Goal: Task Accomplishment & Management: Manage account settings

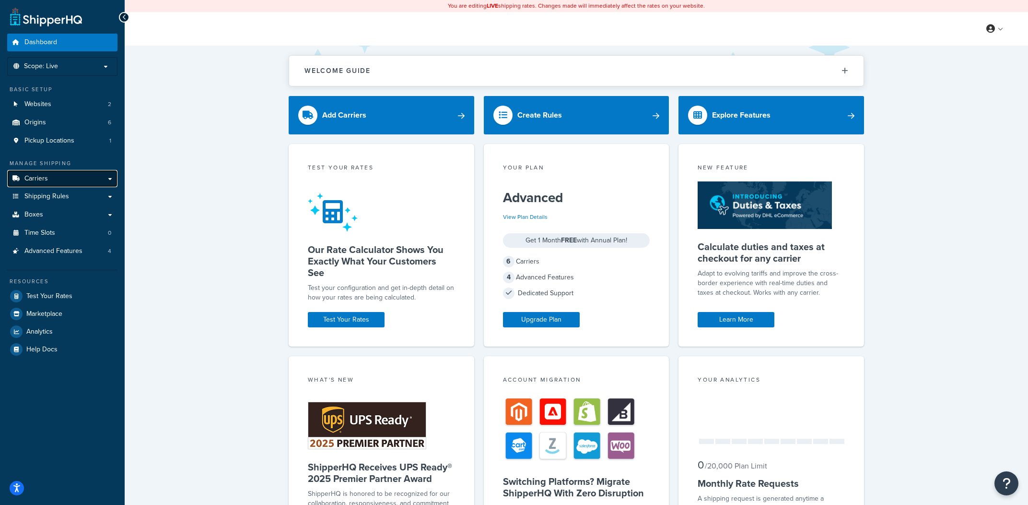
click at [52, 186] on link "Carriers" at bounding box center [62, 179] width 110 height 18
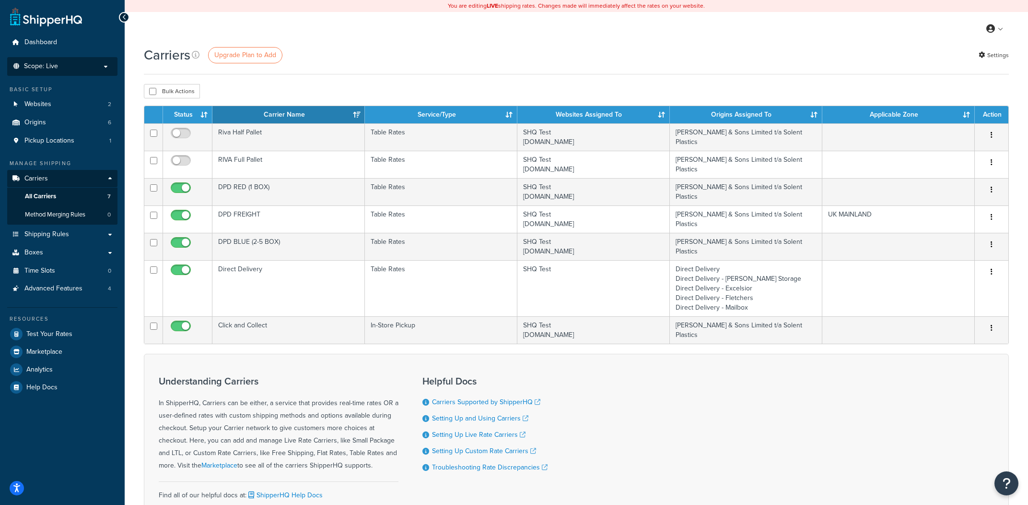
click at [85, 64] on p "Scope: Live" at bounding box center [63, 66] width 102 height 8
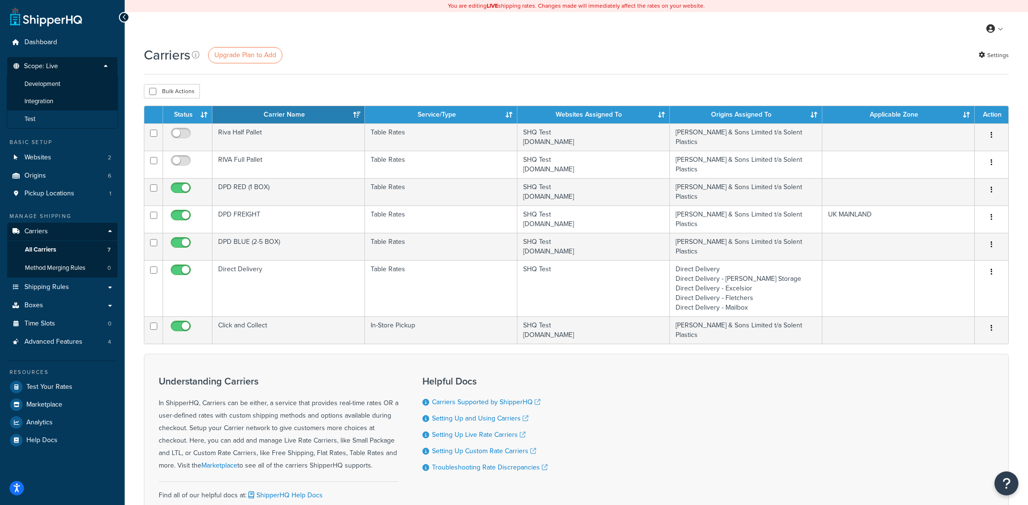
click at [56, 116] on li "Test" at bounding box center [62, 119] width 111 height 18
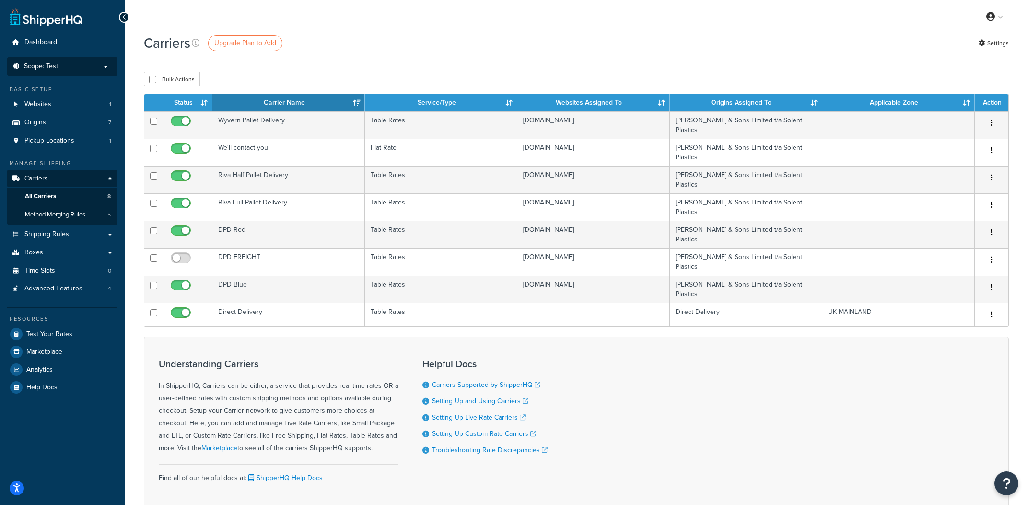
click at [71, 73] on li "Scope: Test Live Development Integration" at bounding box center [62, 66] width 110 height 19
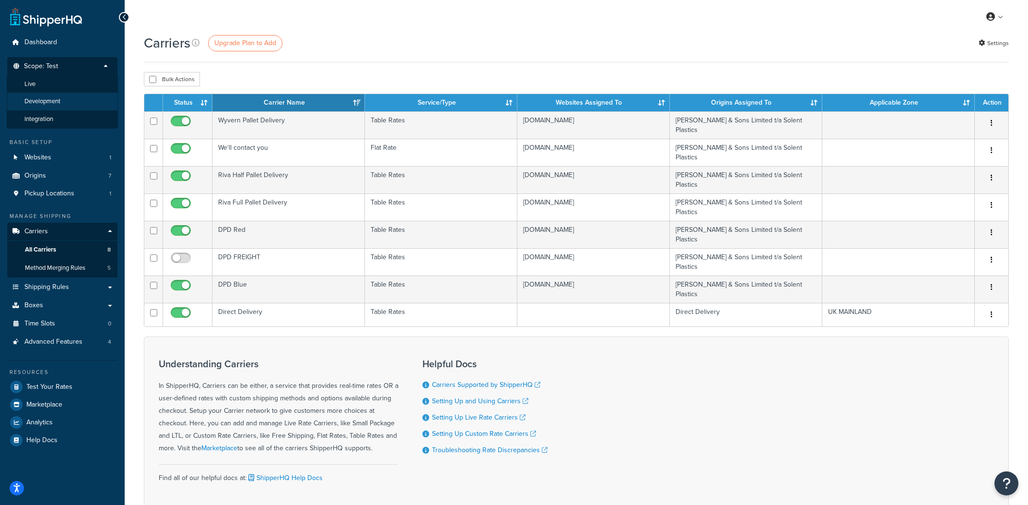
click at [69, 105] on li "Development" at bounding box center [62, 102] width 111 height 18
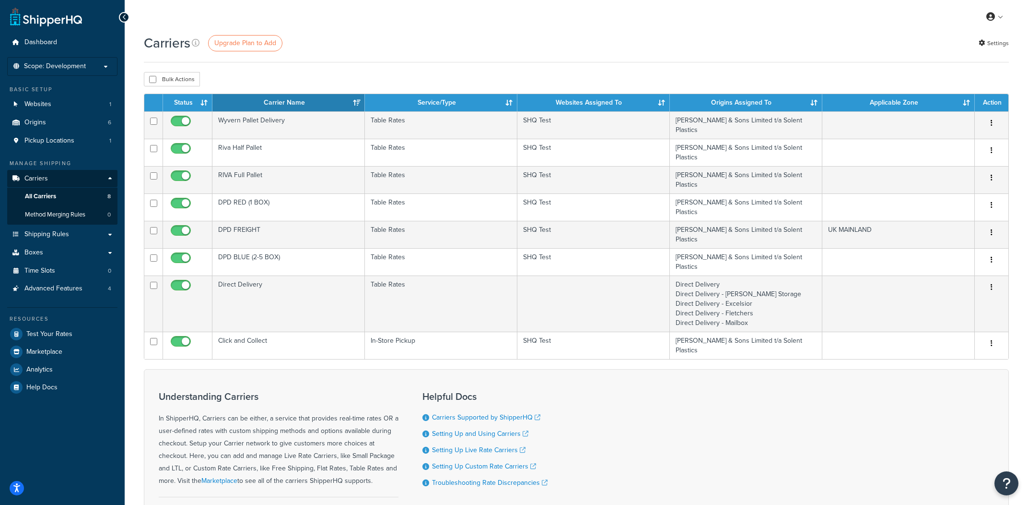
click at [78, 69] on span "Scope: Development" at bounding box center [55, 66] width 62 height 8
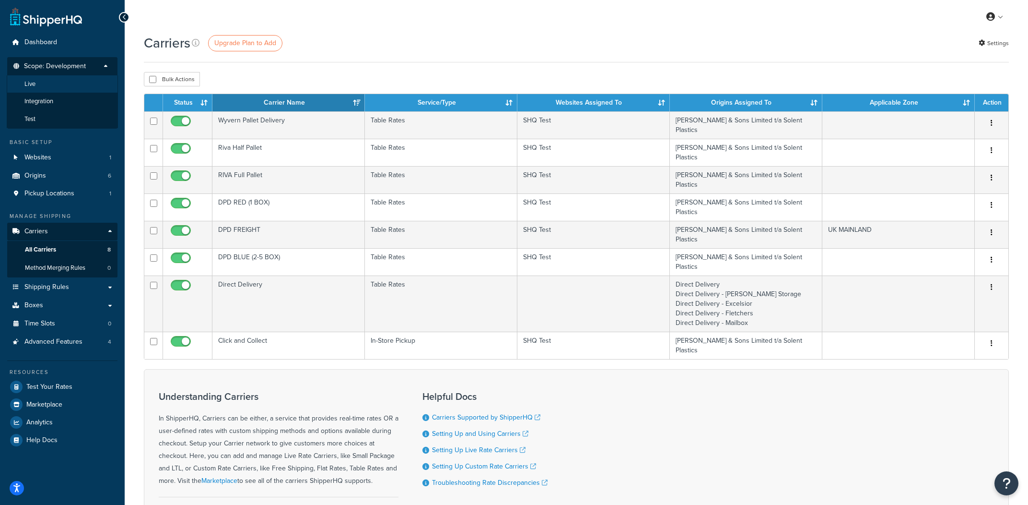
click at [78, 81] on li "Live" at bounding box center [62, 84] width 111 height 18
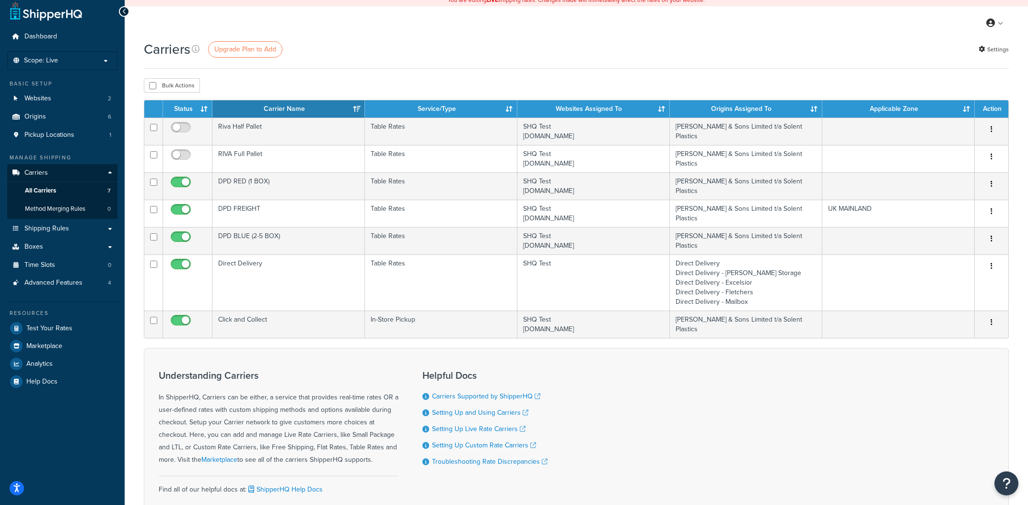
click at [95, 61] on p "Scope: Live" at bounding box center [63, 61] width 102 height 8
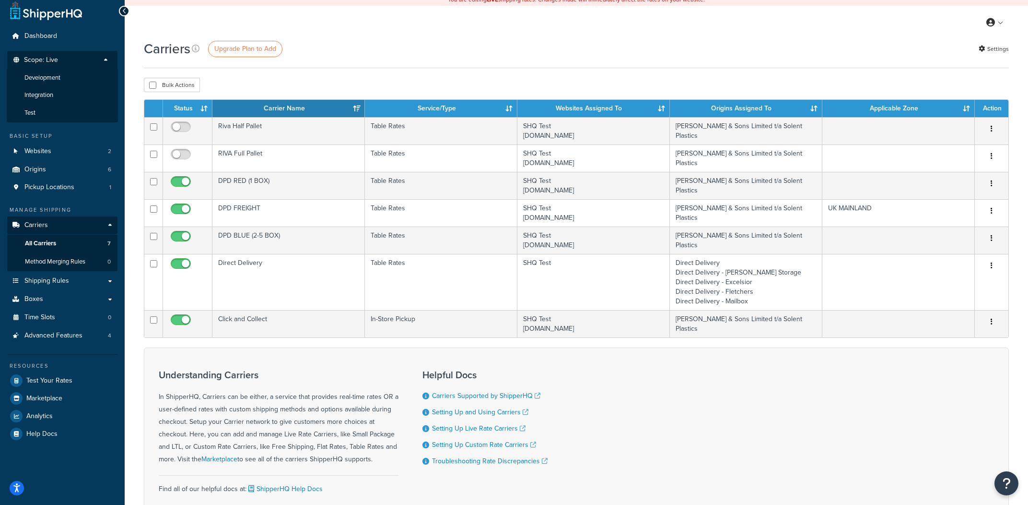
scroll to position [7, 0]
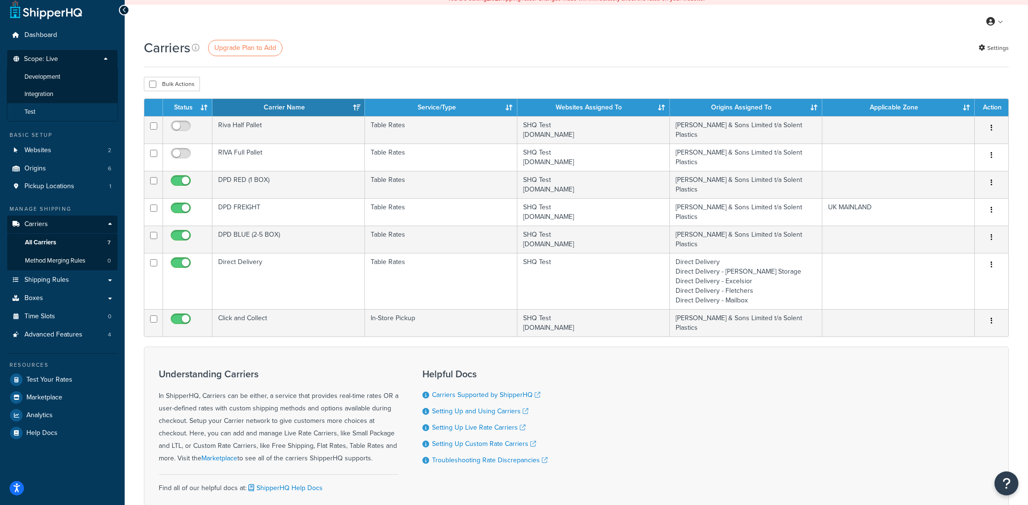
click at [73, 113] on li "Test" at bounding box center [62, 112] width 111 height 18
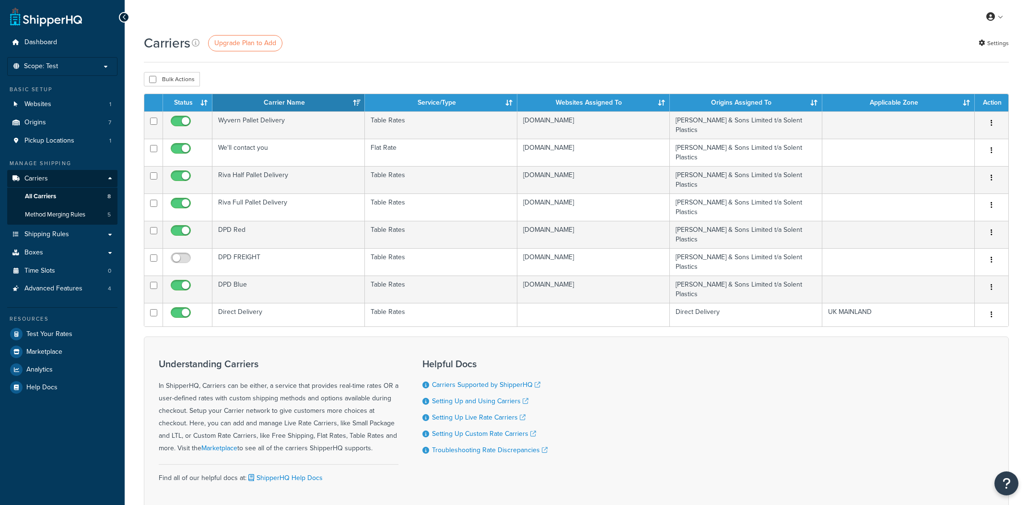
scroll to position [7, 0]
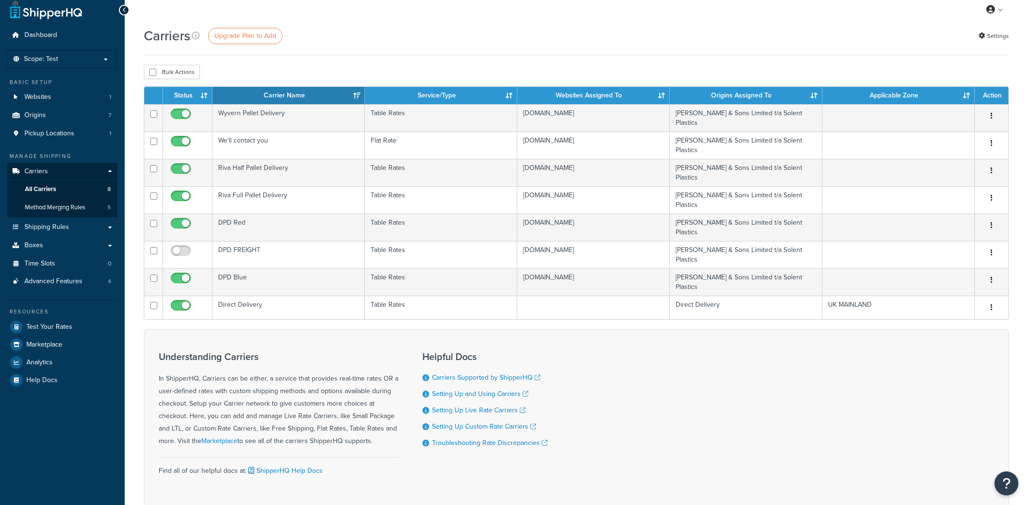
click at [60, 60] on p "Scope: Test" at bounding box center [63, 59] width 102 height 8
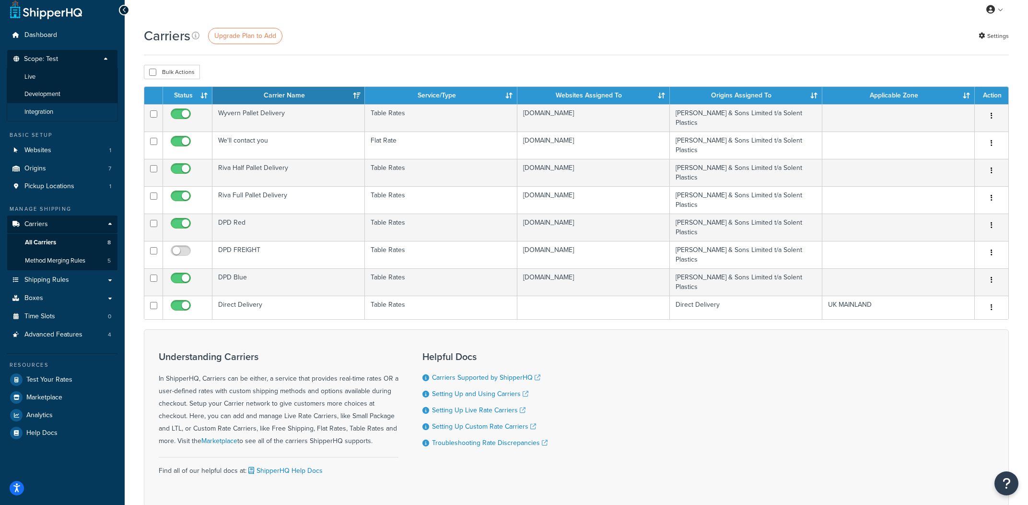
click at [60, 109] on li "Integration" at bounding box center [62, 112] width 111 height 18
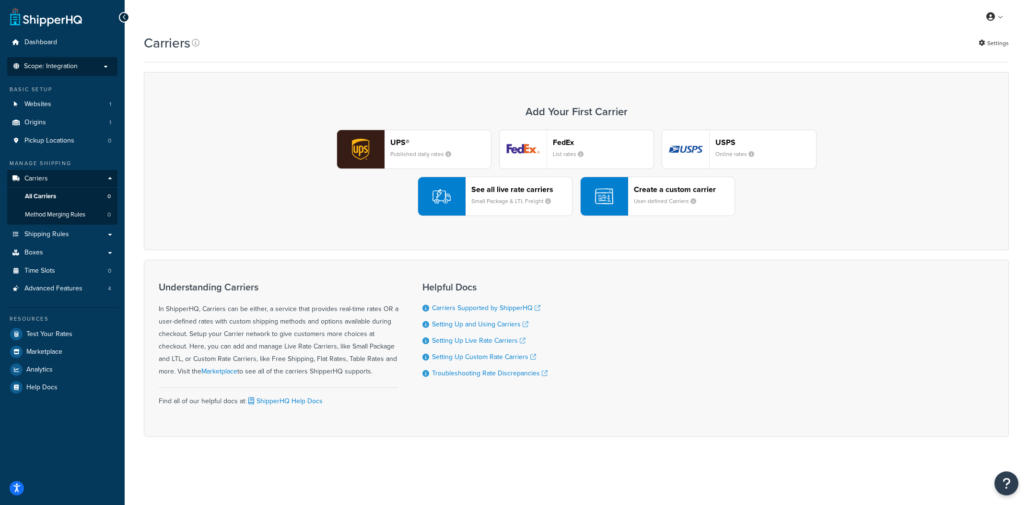
click at [83, 72] on li "Scope: Integration Live Development Test" at bounding box center [62, 66] width 110 height 19
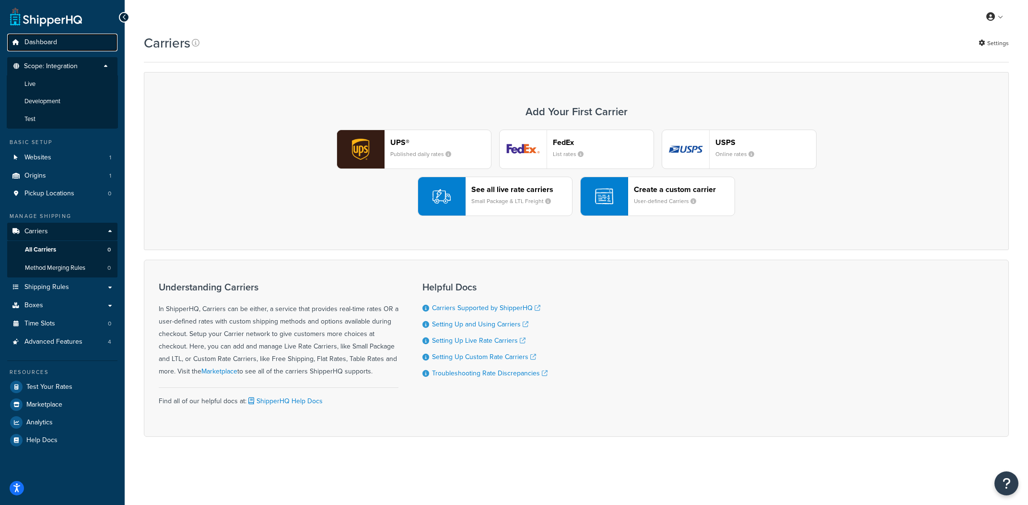
click at [56, 38] on span "Dashboard" at bounding box center [40, 42] width 33 height 8
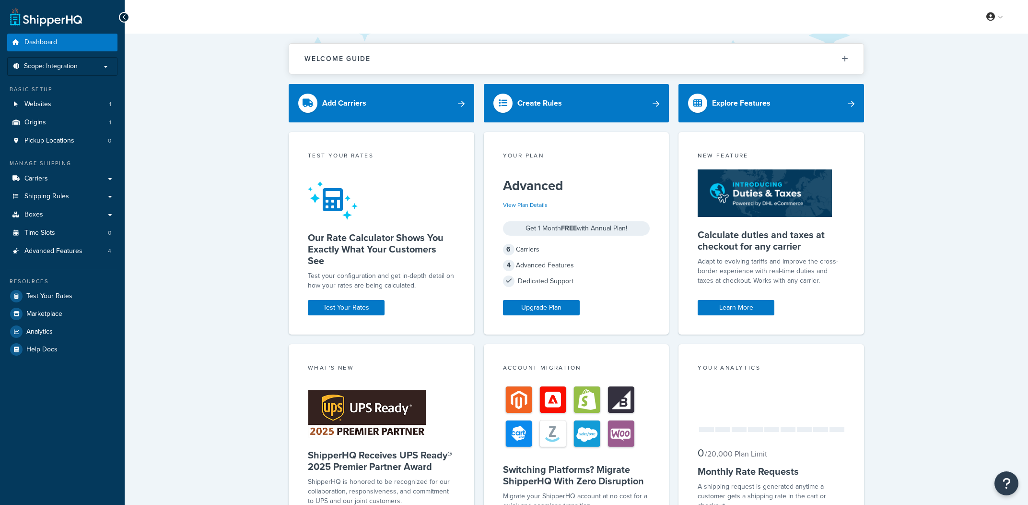
click at [88, 69] on p "Scope: Integration" at bounding box center [63, 66] width 102 height 8
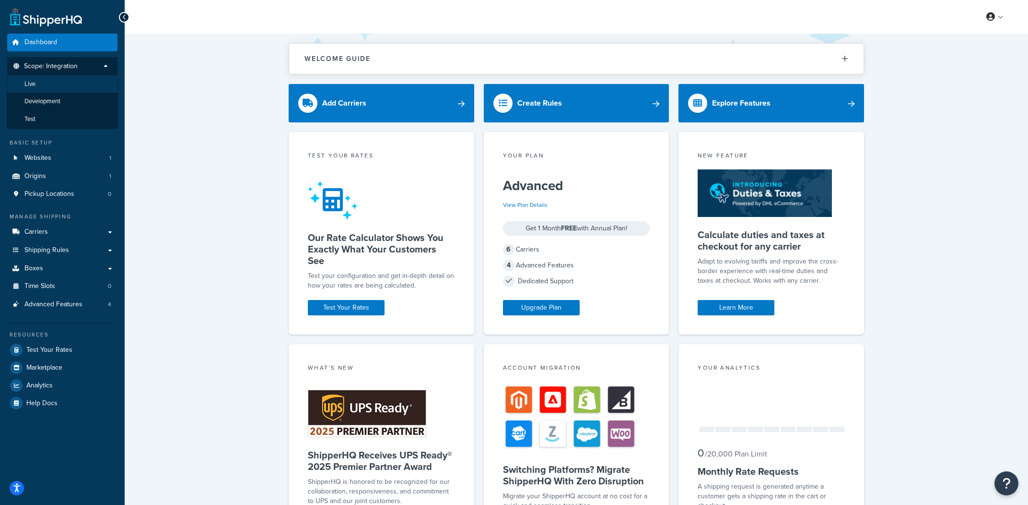
click at [74, 93] on li "Live" at bounding box center [62, 84] width 111 height 18
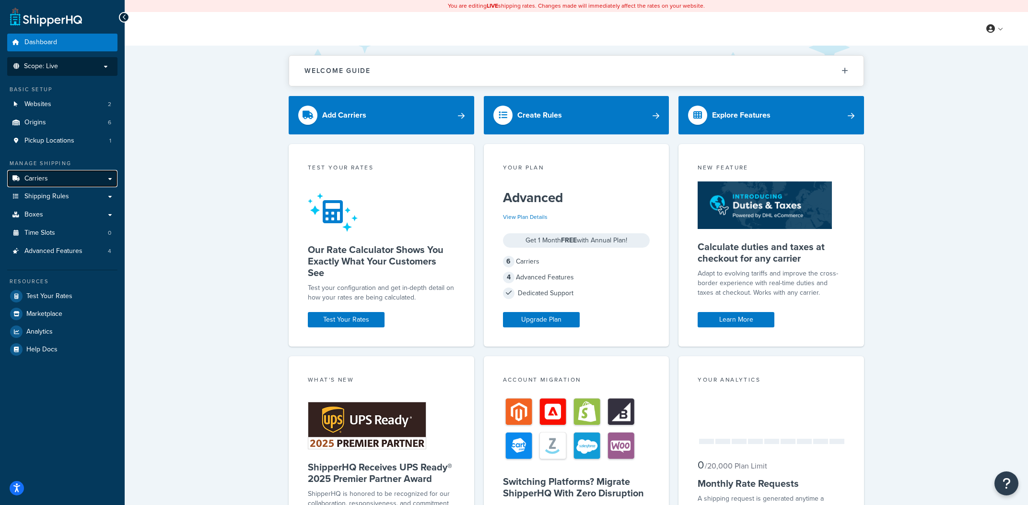
click at [53, 178] on link "Carriers" at bounding box center [62, 179] width 110 height 18
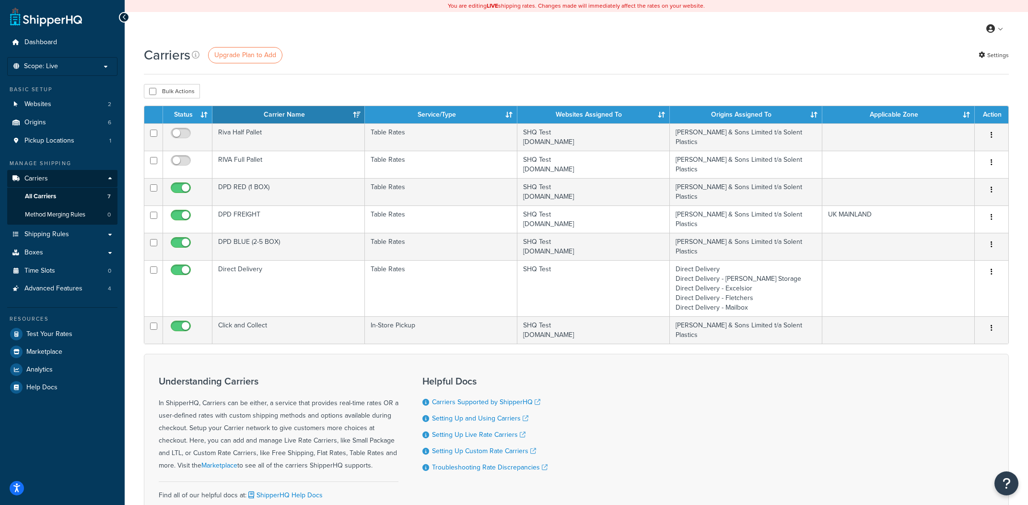
scroll to position [12, 0]
